Goal: Task Accomplishment & Management: Complete application form

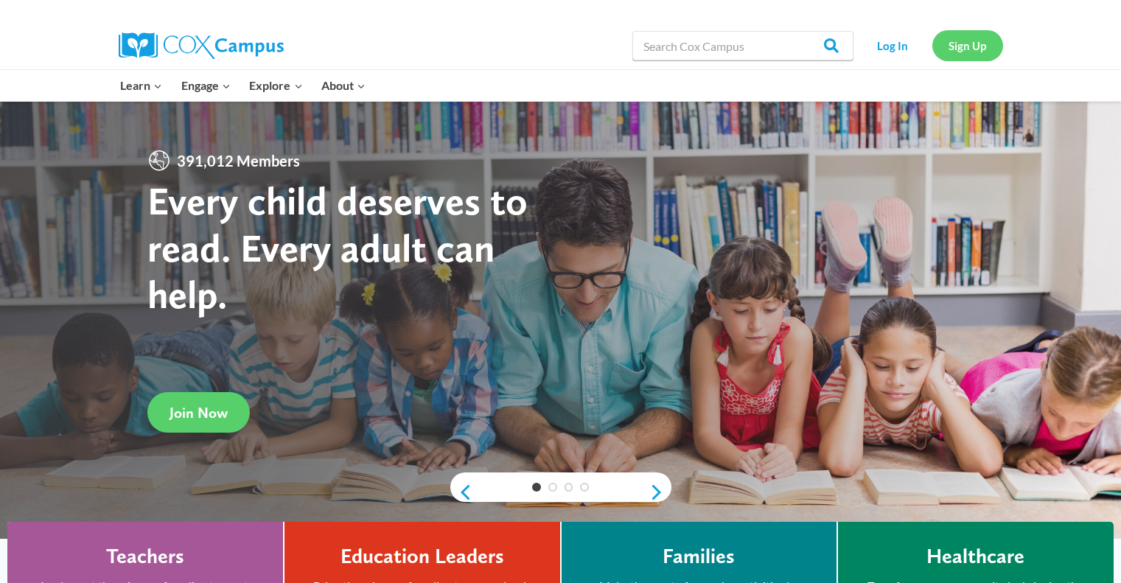
click at [985, 55] on link "Sign Up" at bounding box center [967, 45] width 71 height 30
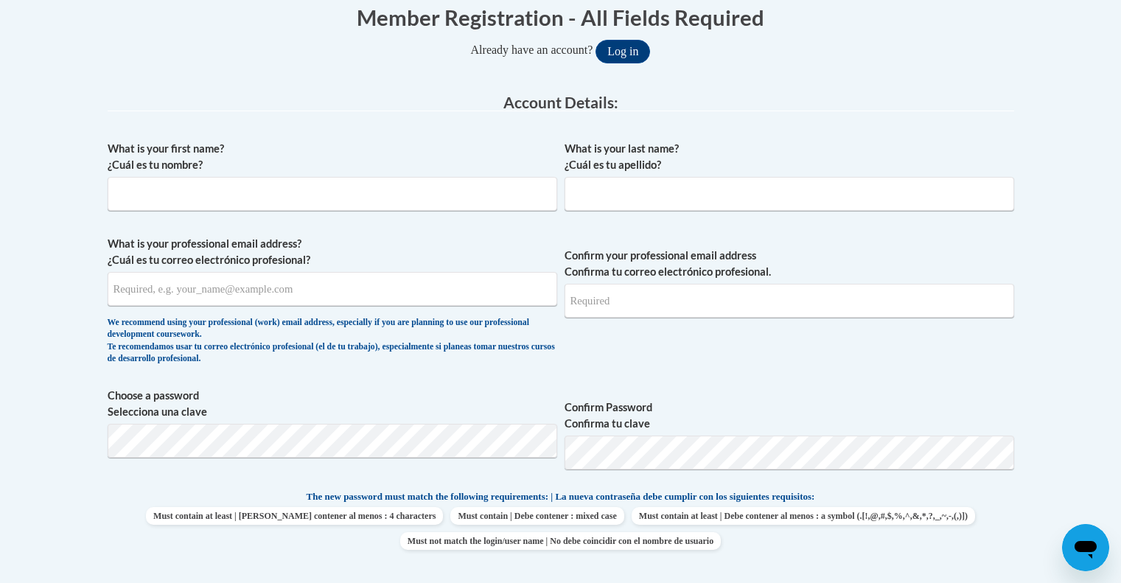
scroll to position [313, 0]
click at [329, 200] on input "What is your first name? ¿Cuál es tu nombre?" at bounding box center [333, 193] width 450 height 34
type input "Tate"
click at [716, 200] on input "What is your last name? ¿Cuál es tu apellido?" at bounding box center [790, 193] width 450 height 34
type input "Thomas"
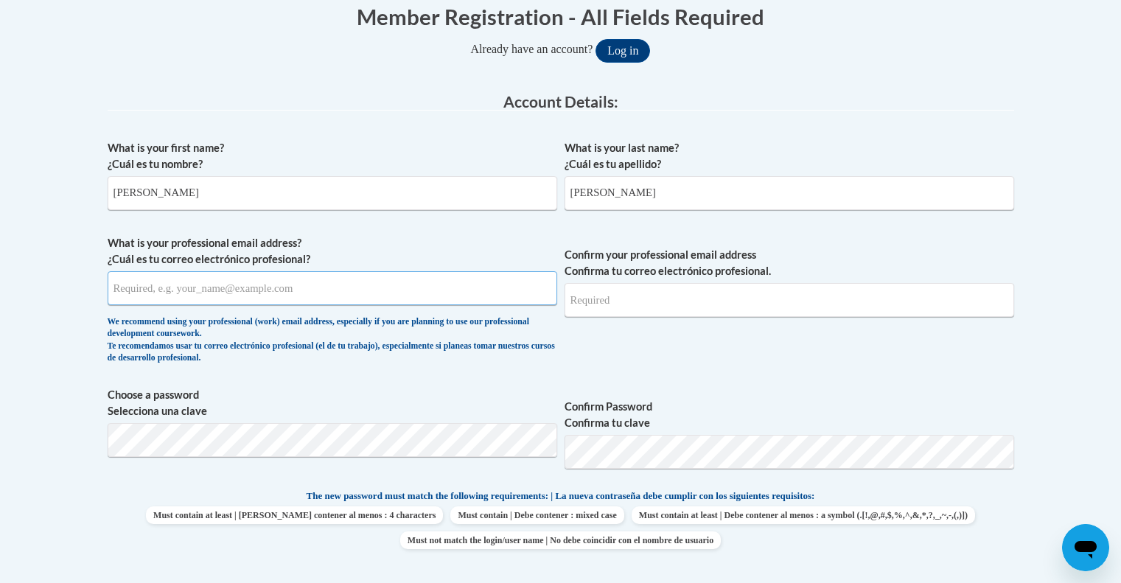
click at [377, 289] on input "What is your professional email address? ¿Cuál es tu correo electrónico profesi…" at bounding box center [333, 288] width 450 height 34
type input "tthomas5029@truett.edu"
click at [672, 288] on input "Confirm your professional email address Confirma tu correo electrónico profesio…" at bounding box center [790, 300] width 450 height 34
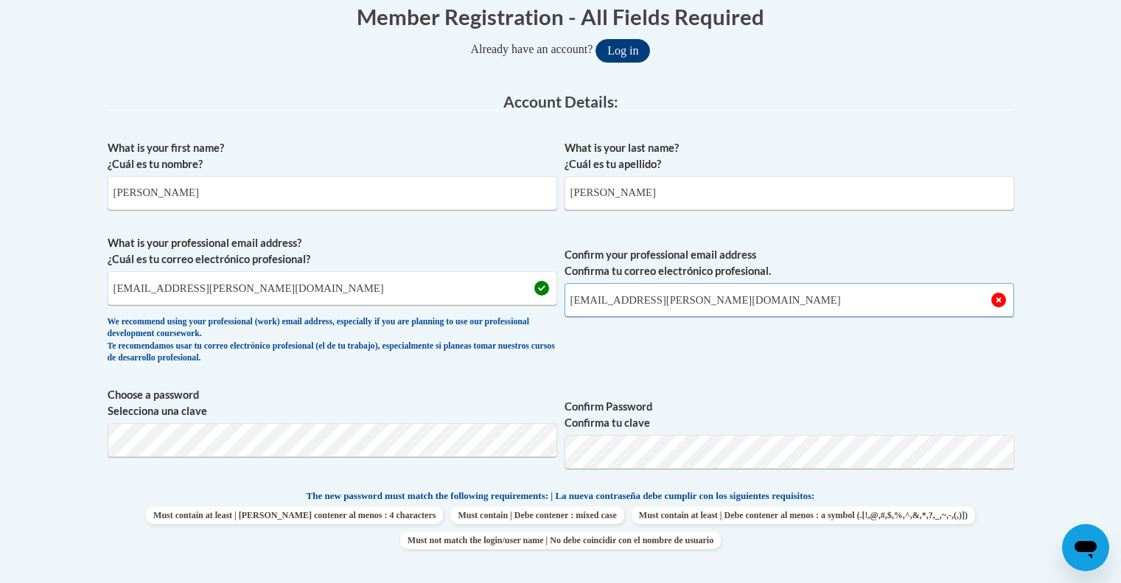
type input "tthomas5029@truett.edu"
click at [783, 415] on label "Confirm Password Confirma tu clave" at bounding box center [790, 415] width 450 height 32
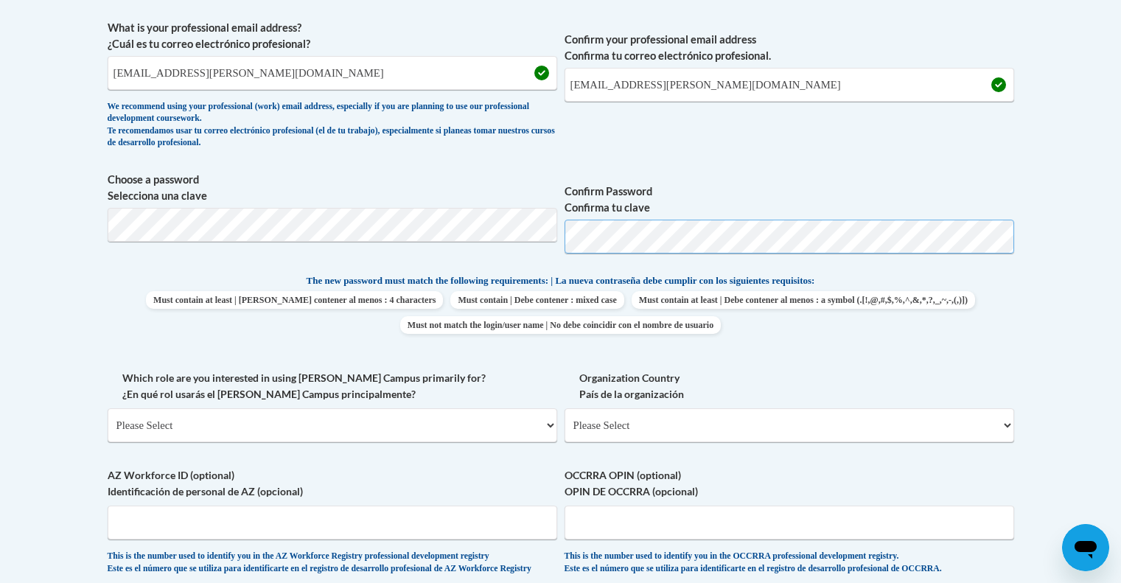
scroll to position [531, 0]
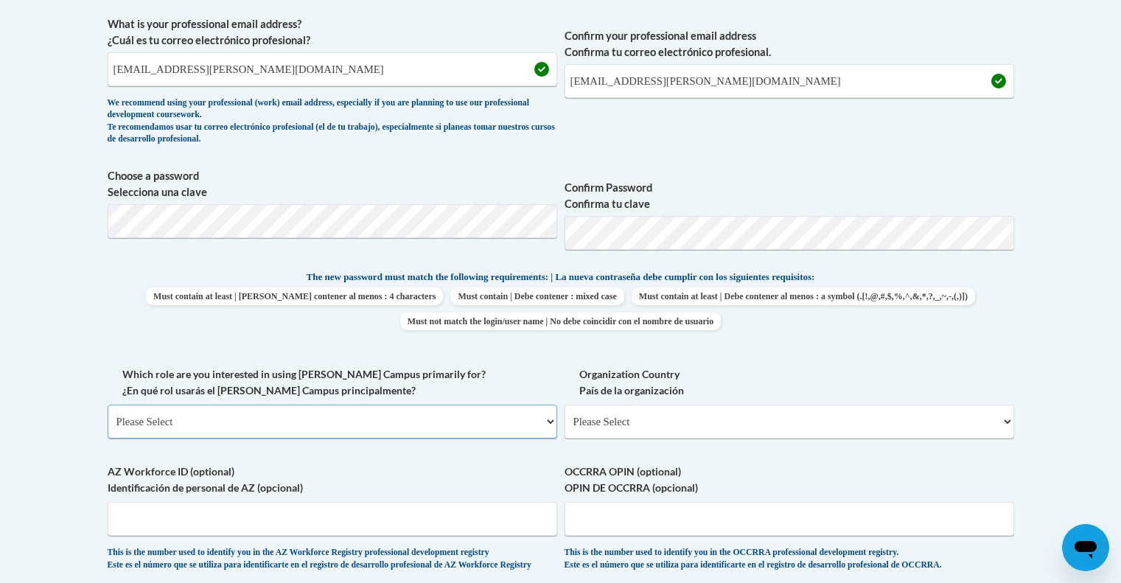
click at [268, 422] on select "Please Select College/University | Colegio/Universidad Community/Nonprofit Part…" at bounding box center [333, 422] width 450 height 34
select select "5a18ea06-2b54-4451-96f2-d152daf9eac5"
click at [108, 405] on select "Please Select College/University | Colegio/Universidad Community/Nonprofit Part…" at bounding box center [333, 422] width 450 height 34
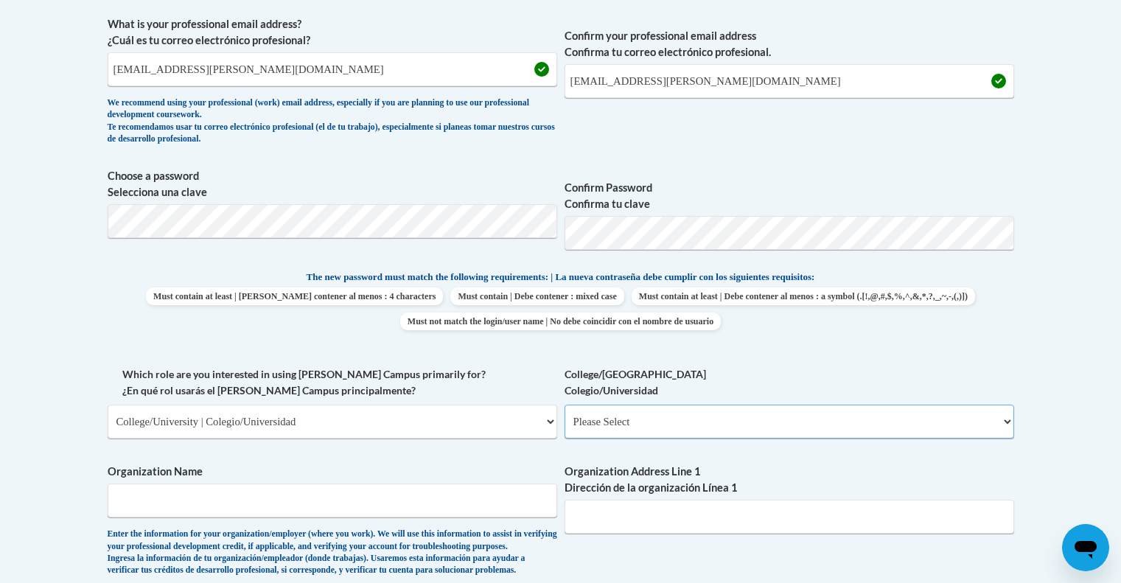
click at [615, 435] on select "Please Select College/University Staff | Empleado universitario College/Univers…" at bounding box center [790, 422] width 450 height 34
select select "99b32b07-cffc-426c-8bf6-0cd77760d84b"
click at [565, 405] on select "Please Select College/University Staff | Empleado universitario College/Univers…" at bounding box center [790, 422] width 450 height 34
click at [324, 517] on input "Organization Name" at bounding box center [333, 501] width 450 height 34
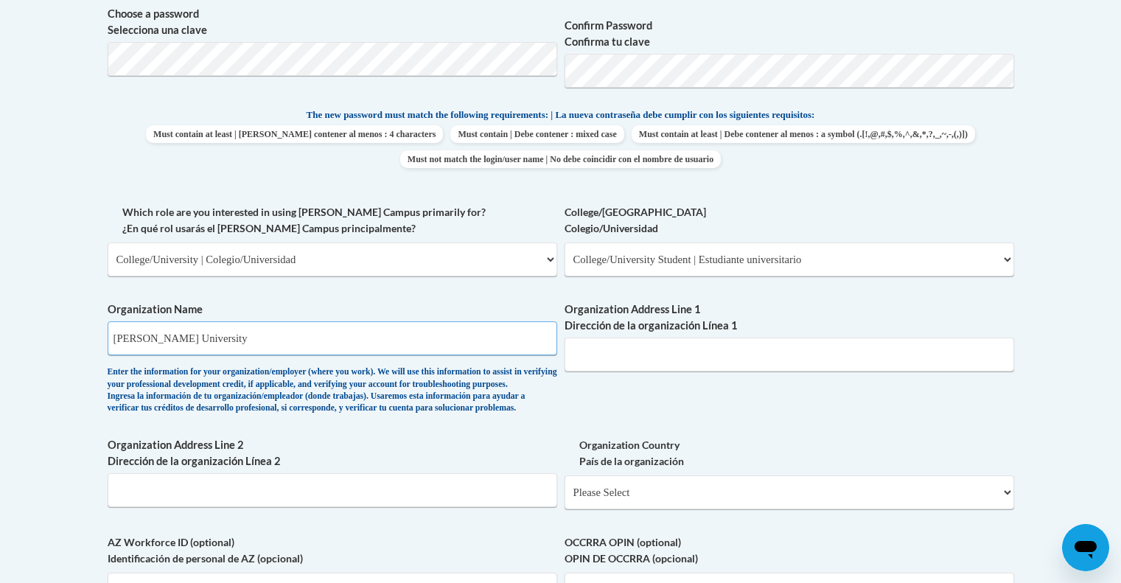
type input "Truett McConnell University"
click at [599, 338] on input "Organization Address Line 1 Dirección de la organización Línea 1" at bounding box center [790, 355] width 450 height 34
type input "Truett McConnell University"
type input "100 Alumni Drive Box 256"
drag, startPoint x: 751, startPoint y: 357, endPoint x: 384, endPoint y: 378, distance: 367.7
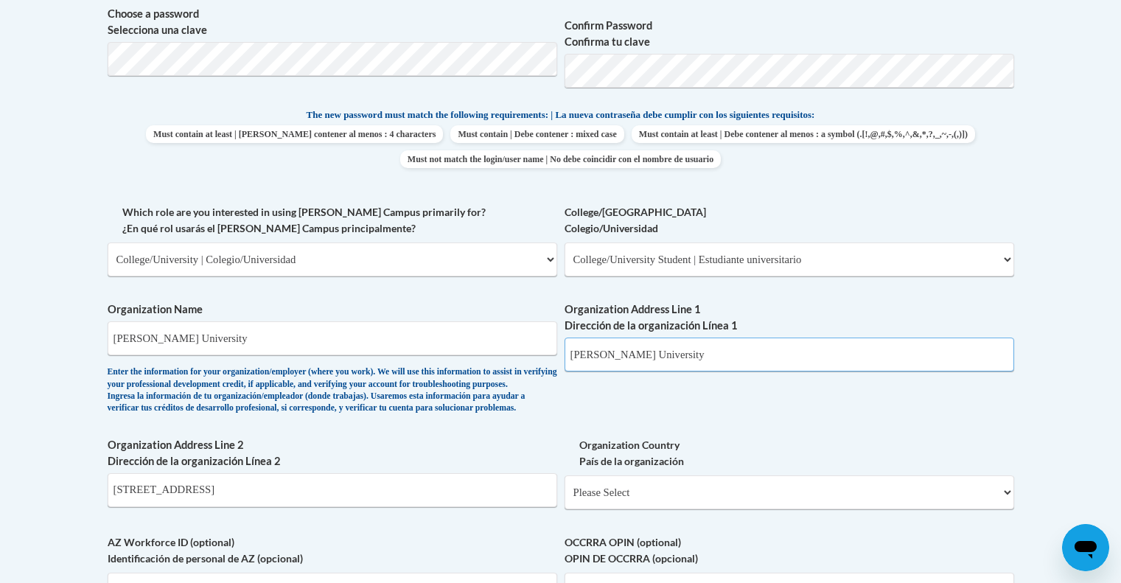
click at [384, 378] on div "What is your first name? ¿Cuál es tu nombre? Tate What is your last name? ¿Cuál…" at bounding box center [561, 204] width 907 height 905
drag, startPoint x: 290, startPoint y: 518, endPoint x: 0, endPoint y: 504, distance: 290.8
click at [0, 504] on body "This site uses cookies to help improve your learning experience. By continuing …" at bounding box center [560, 322] width 1121 height 2032
click at [627, 360] on input "Organization Address Line 1 Dirección de la organización Línea 1" at bounding box center [790, 355] width 450 height 34
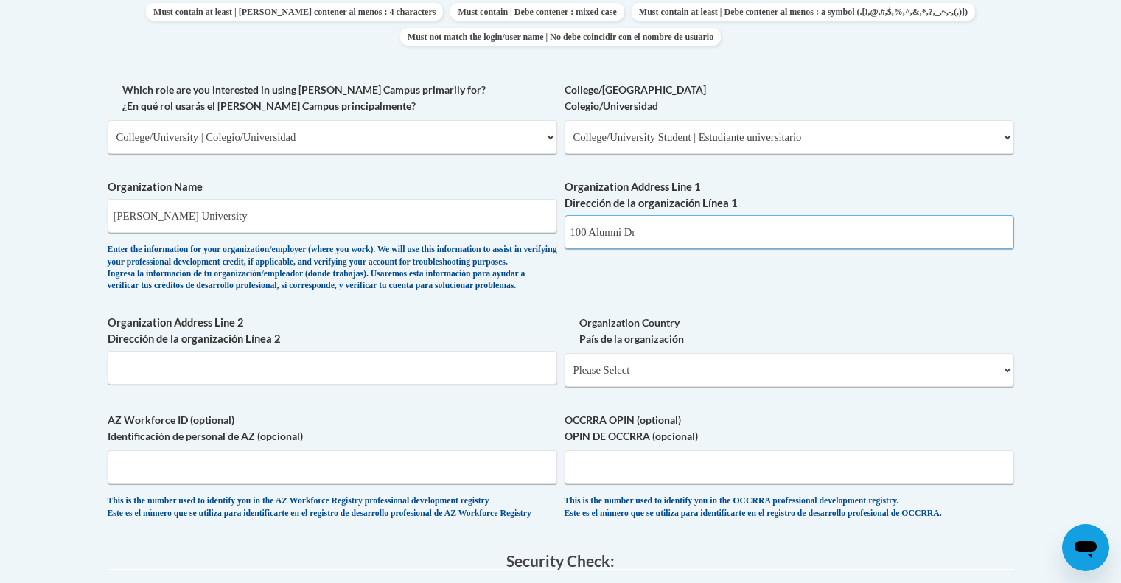
scroll to position [817, 0]
type input "100 Alumni Dr"
click at [621, 386] on select "Please Select United States | Estados Unidos Outside of the United States | Fue…" at bounding box center [790, 369] width 450 height 34
select select "ad49bcad-a171-4b2e-b99c-48b446064914"
click at [565, 376] on select "Please Select United States | Estados Unidos Outside of the United States | Fue…" at bounding box center [790, 369] width 450 height 34
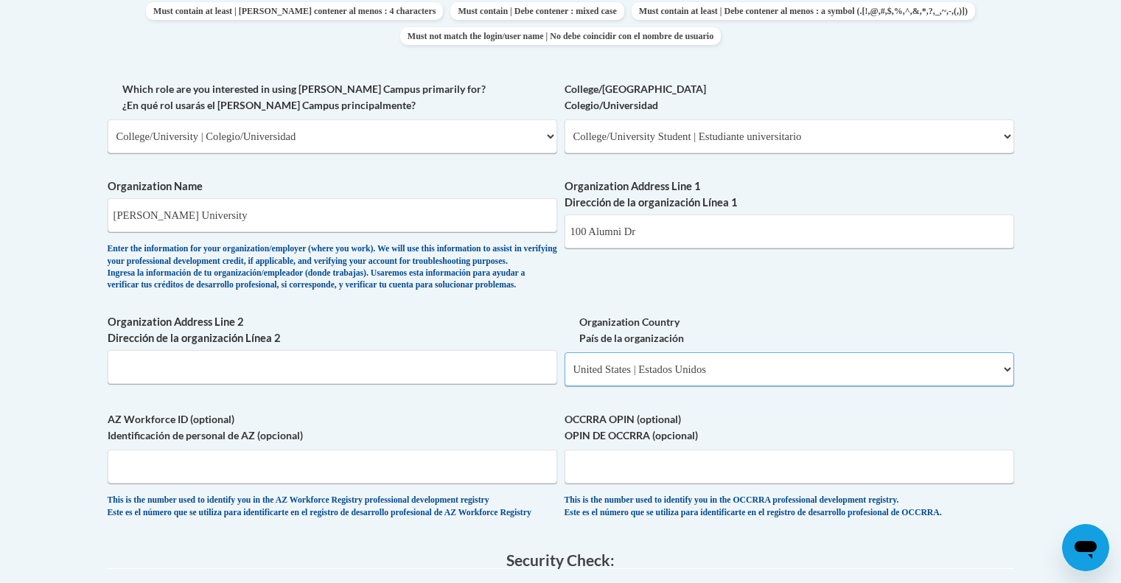
select select
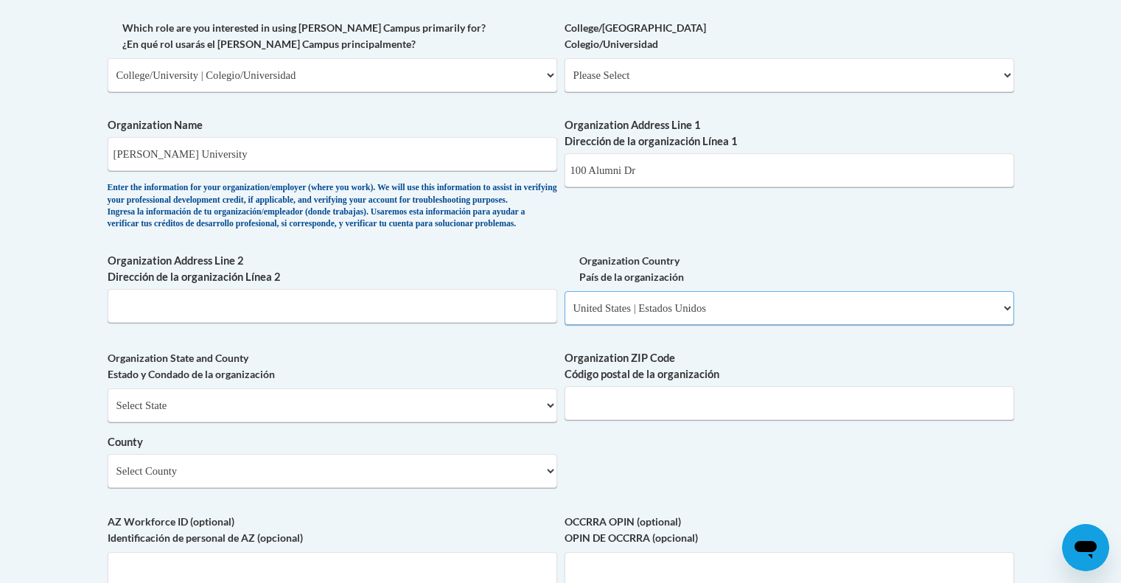
scroll to position [879, 0]
click at [635, 419] on input "Organization ZIP Code Código postal de la organización" at bounding box center [790, 403] width 450 height 34
type input "30528"
click at [449, 475] on div "Select State Alabama Alaska Arizona Arkansas California Colorado Connecticut De…" at bounding box center [333, 438] width 450 height 100
click at [447, 486] on select "Select County Appling Atkinson Bacon Baker Baldwin Banks Barrow Bartow Ben Hill…" at bounding box center [333, 470] width 450 height 34
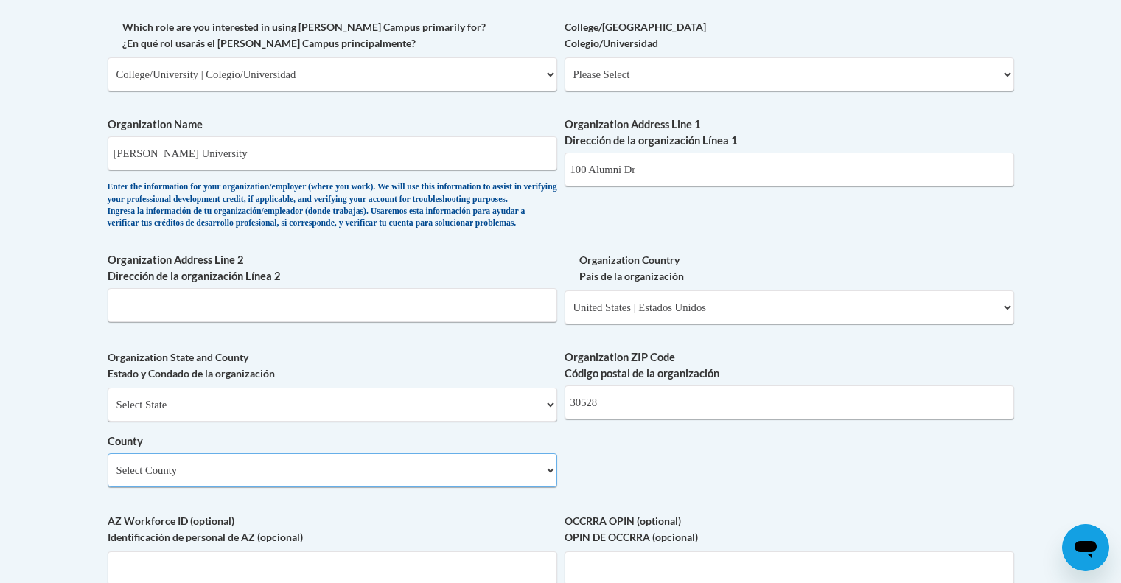
select select "White"
click at [108, 478] on select "Select County Appling Atkinson Bacon Baker Baldwin Banks Barrow Bartow Ben Hill…" at bounding box center [333, 470] width 450 height 34
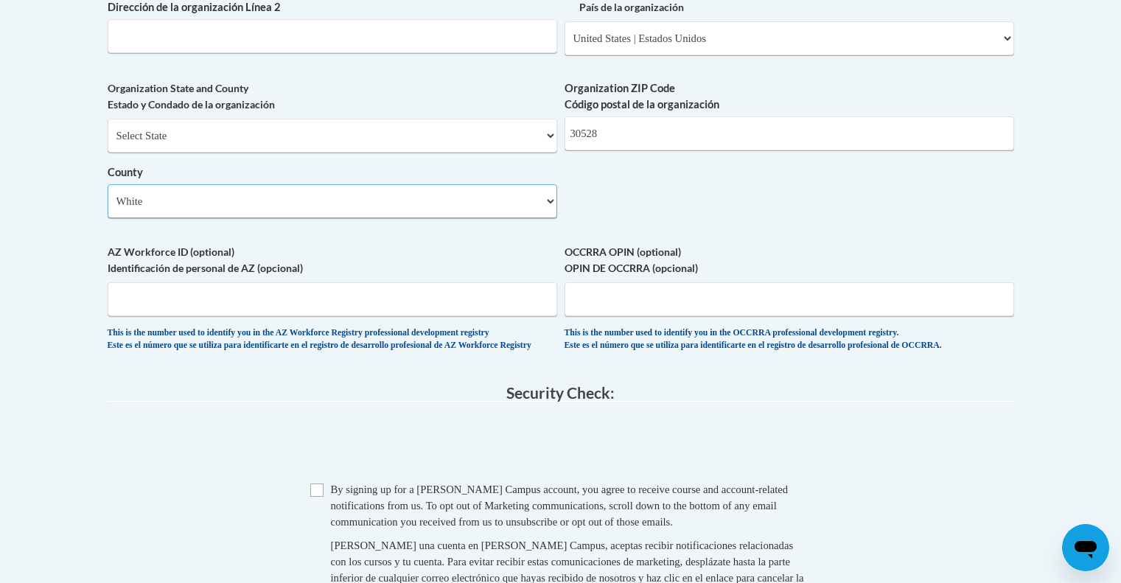
scroll to position [1157, 0]
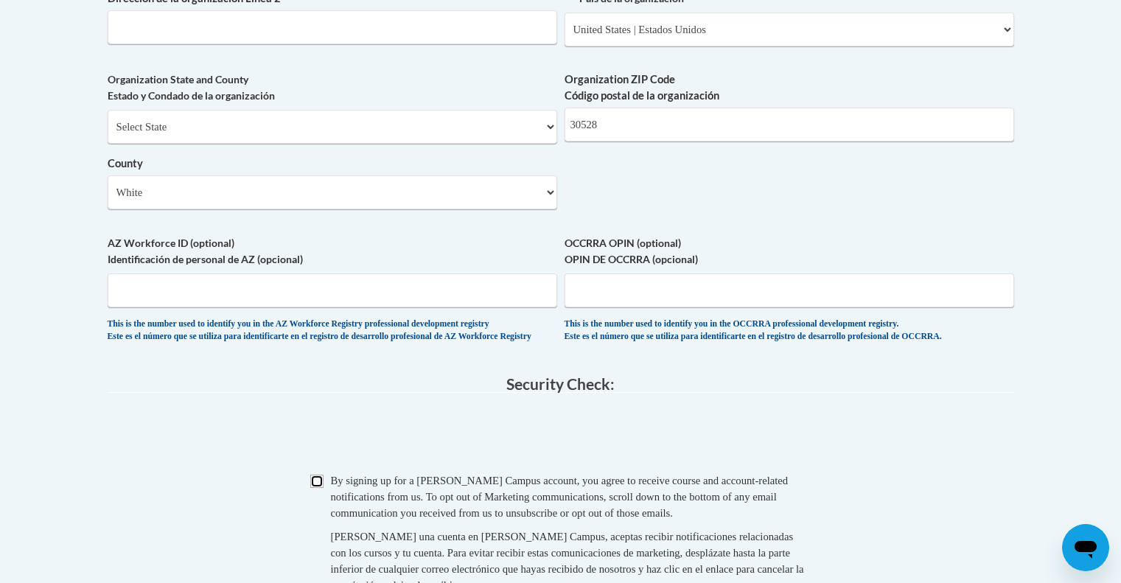
click at [318, 488] on input "Checkbox" at bounding box center [316, 481] width 13 height 13
checkbox input "true"
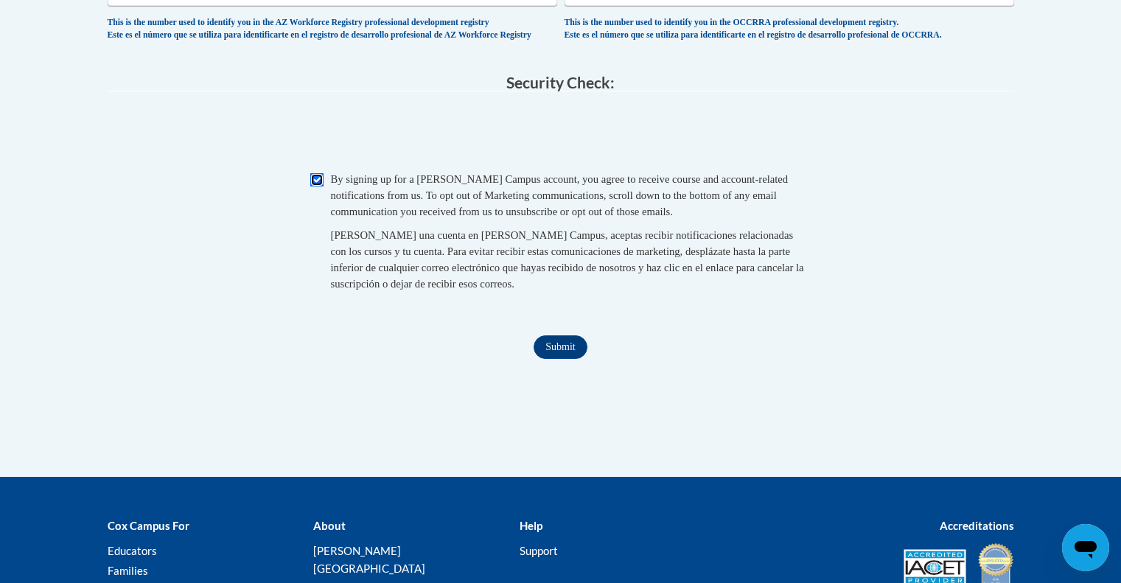
scroll to position [1459, 0]
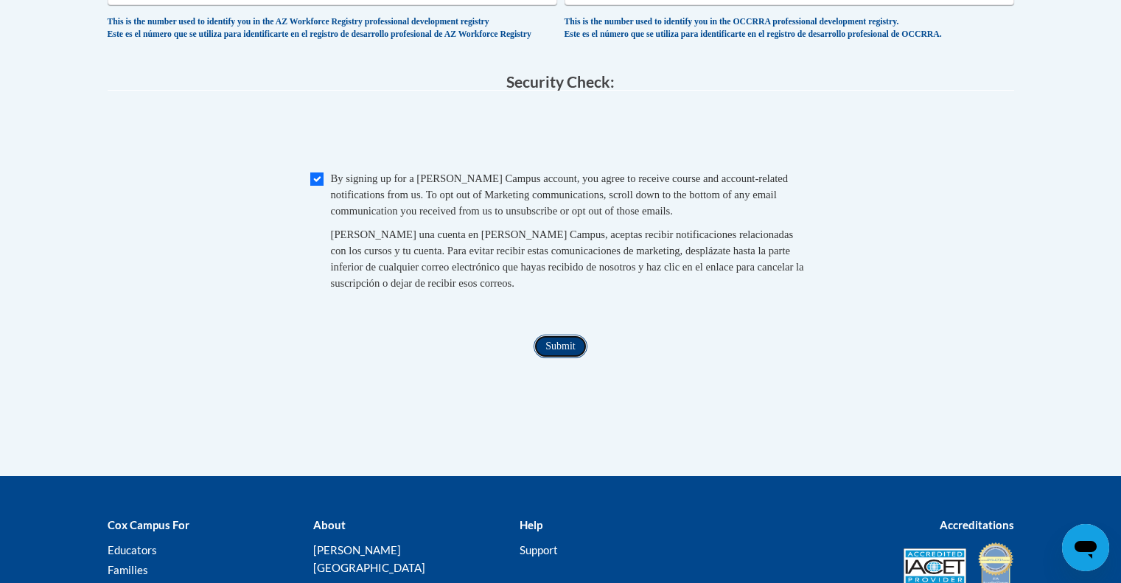
click at [567, 358] on input "Submit" at bounding box center [560, 347] width 53 height 24
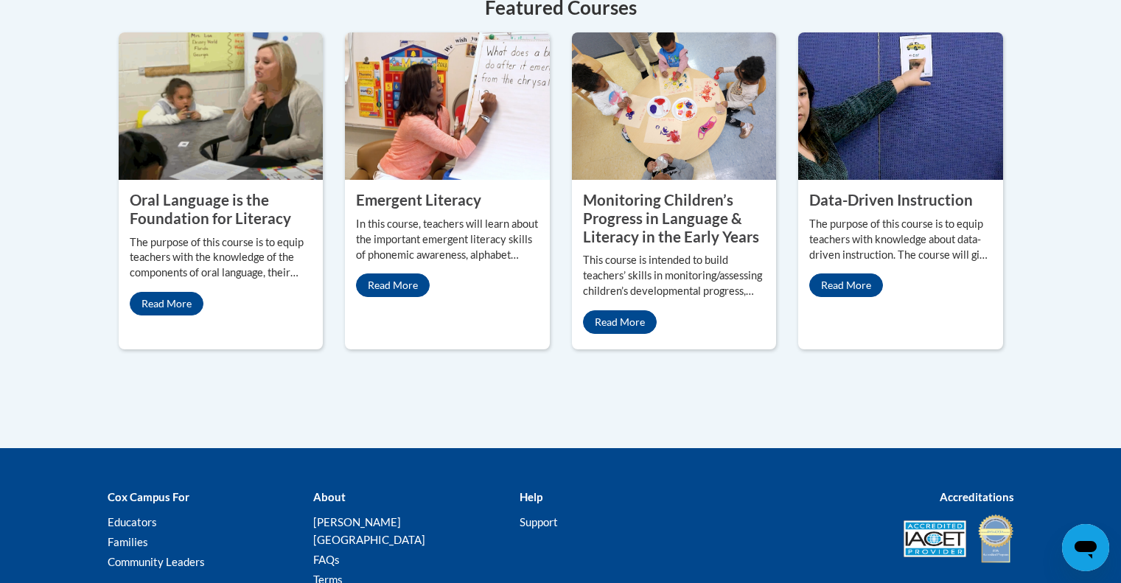
scroll to position [1372, 0]
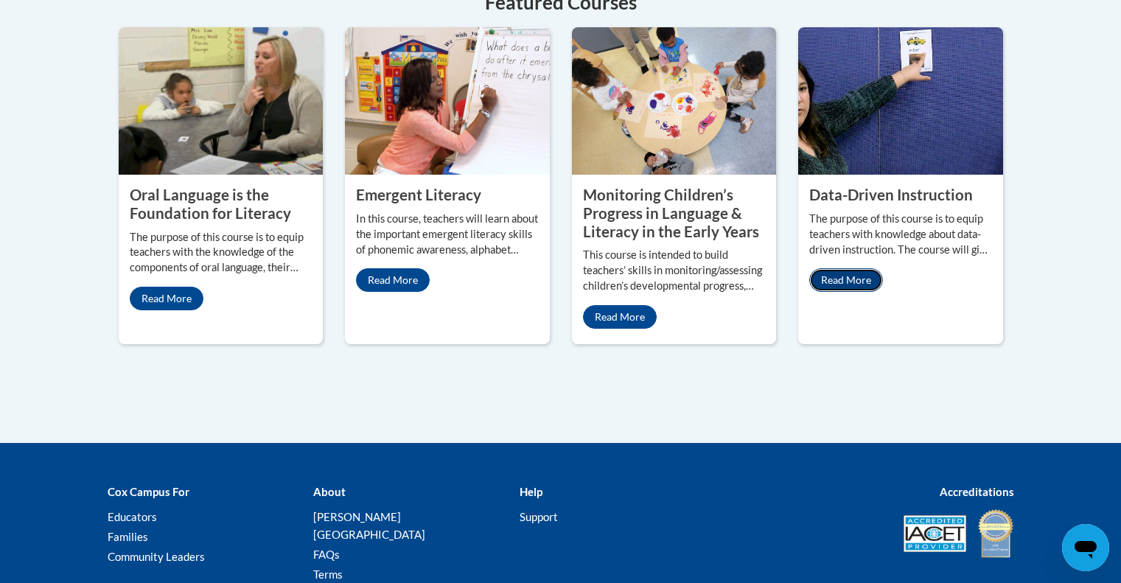
click at [845, 268] on link "Read More" at bounding box center [846, 280] width 74 height 24
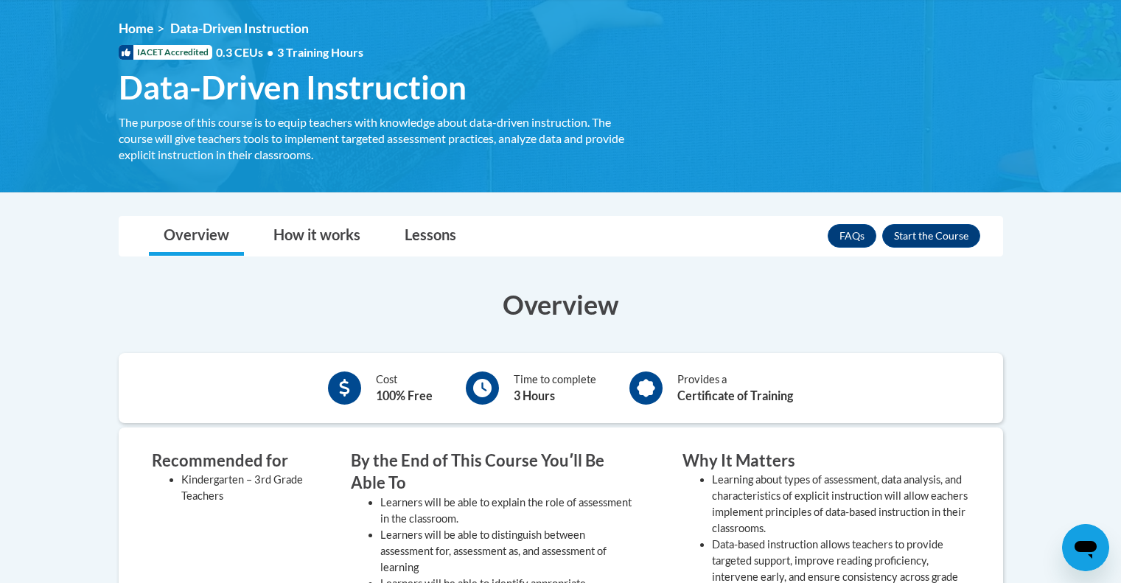
scroll to position [193, 0]
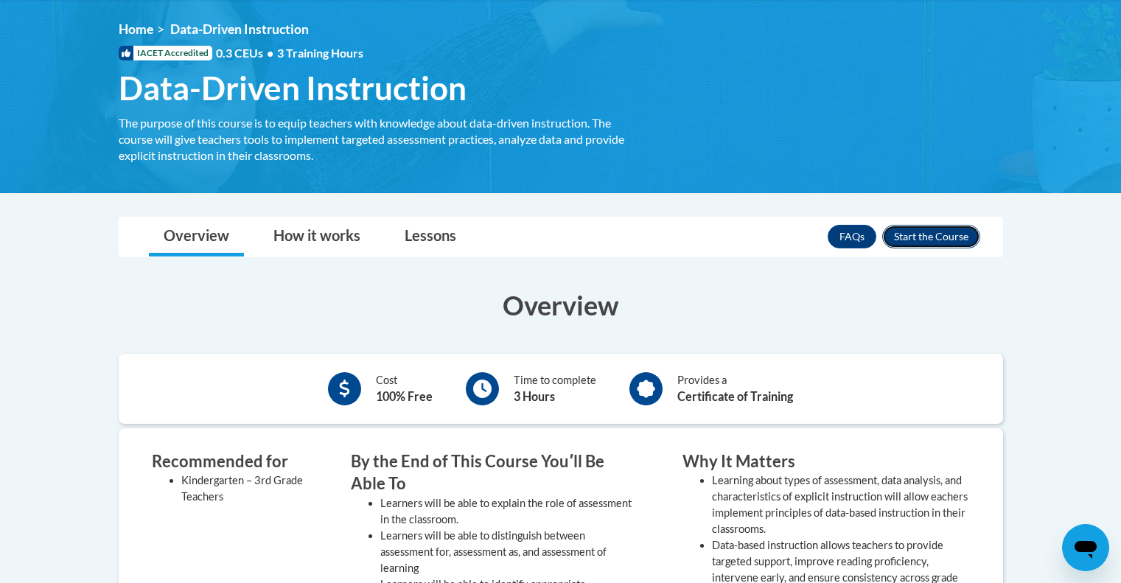
click at [948, 242] on button "Enroll" at bounding box center [931, 237] width 98 height 24
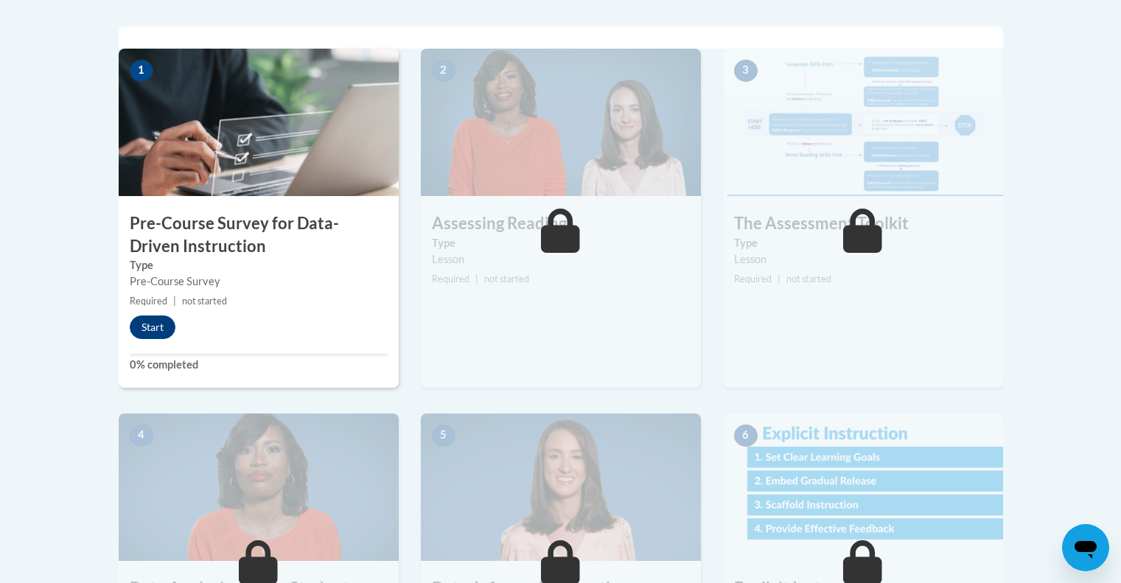
scroll to position [358, 0]
